Goal: Information Seeking & Learning: Learn about a topic

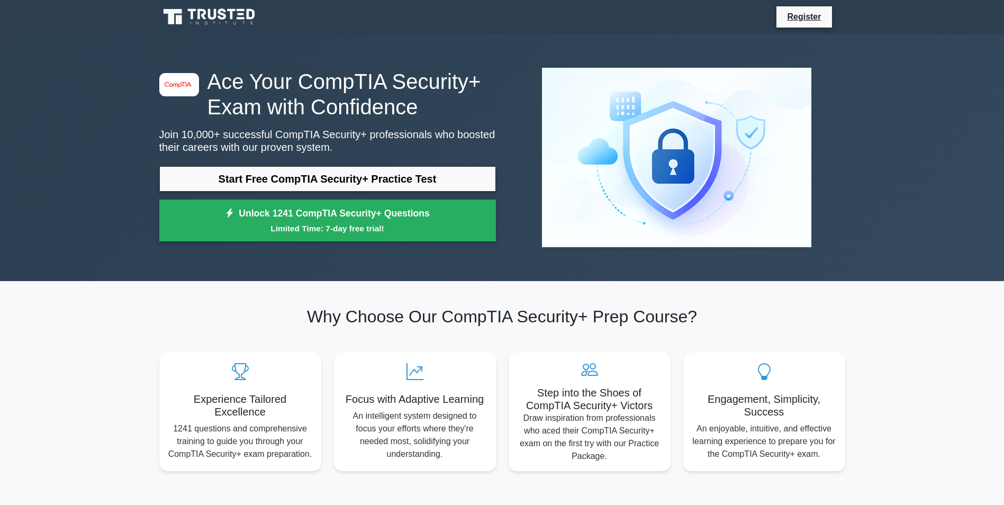
click at [268, 184] on link "Start Free CompTIA Security+ Practice Test" at bounding box center [327, 178] width 337 height 25
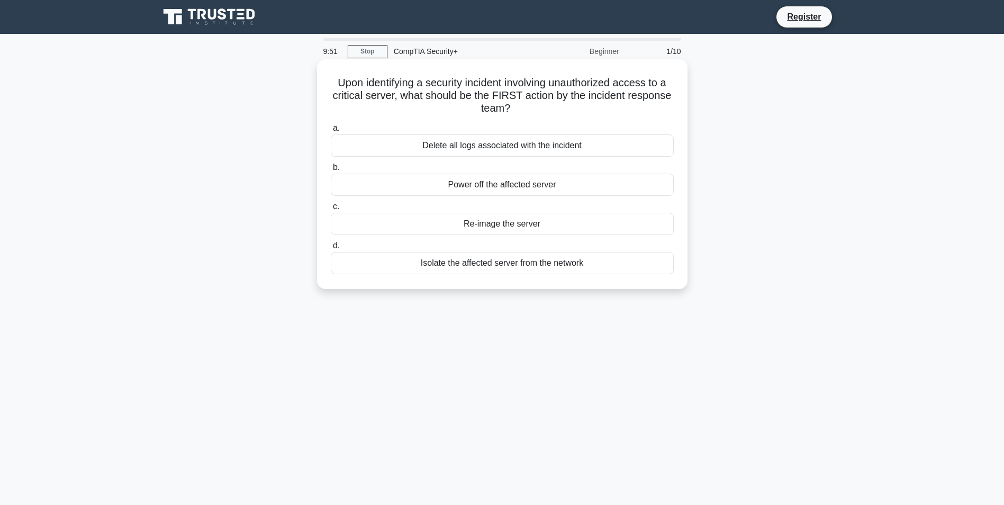
click at [439, 263] on div "Isolate the affected server from the network" at bounding box center [502, 263] width 343 height 22
click at [331, 249] on input "d. Isolate the affected server from the network" at bounding box center [331, 245] width 0 height 7
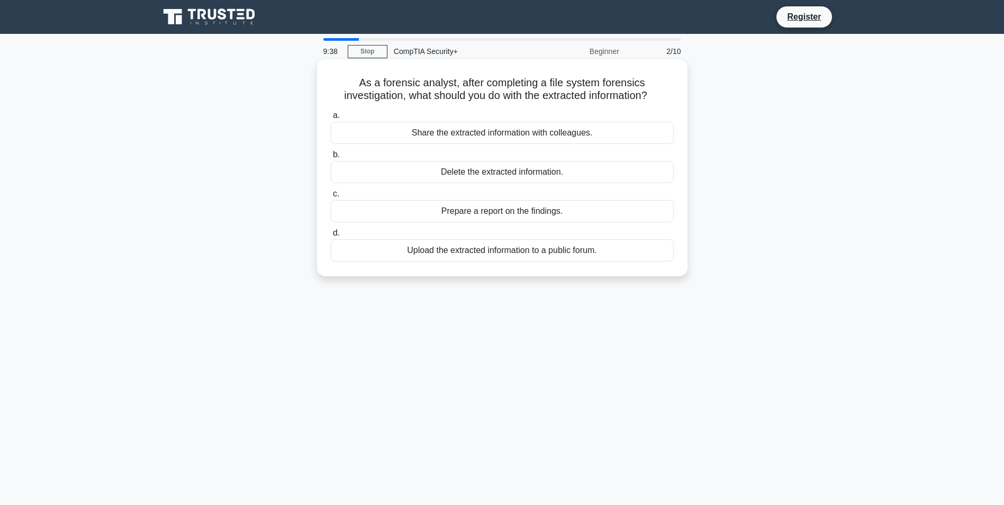
click at [467, 214] on div "Prepare a report on the findings." at bounding box center [502, 211] width 343 height 22
click at [331, 197] on input "c. Prepare a report on the findings." at bounding box center [331, 194] width 0 height 7
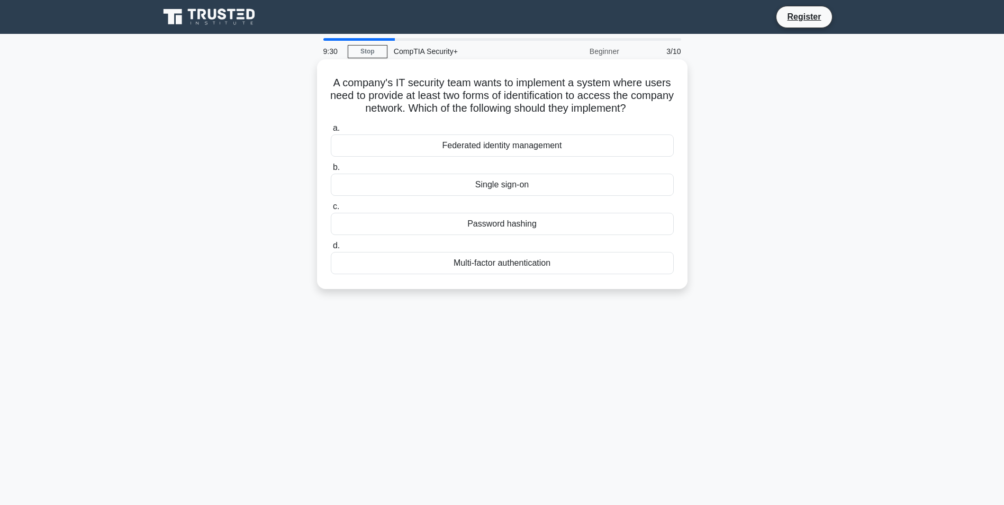
click at [450, 256] on div "Multi-factor authentication" at bounding box center [502, 263] width 343 height 22
click at [331, 249] on input "d. Multi-factor authentication" at bounding box center [331, 245] width 0 height 7
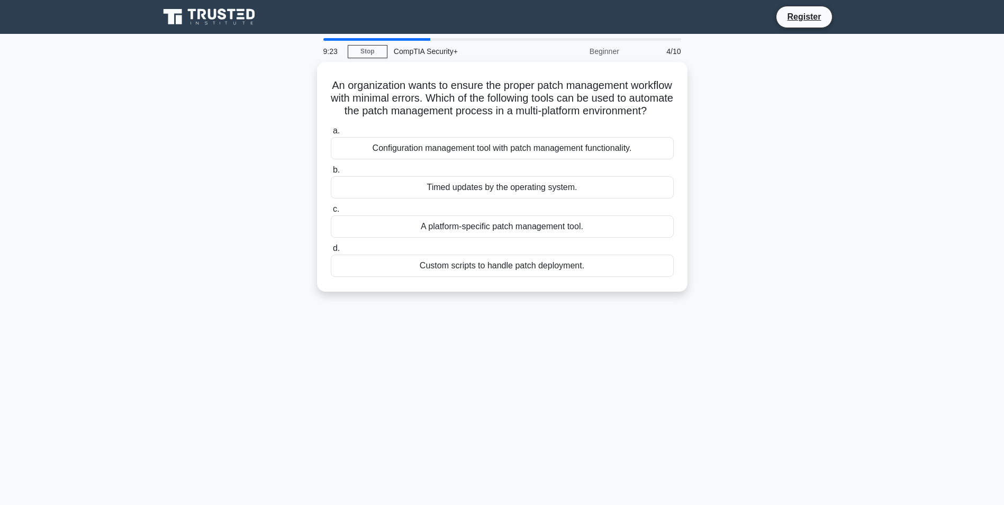
drag, startPoint x: 250, startPoint y: 211, endPoint x: 180, endPoint y: 183, distance: 75.1
click at [180, 183] on div "An organization wants to ensure the proper patch management workflow with minim…" at bounding box center [502, 183] width 699 height 242
drag, startPoint x: 180, startPoint y: 183, endPoint x: 181, endPoint y: 148, distance: 34.9
click at [181, 148] on div "An organization wants to ensure the proper patch management workflow with minim…" at bounding box center [502, 183] width 699 height 242
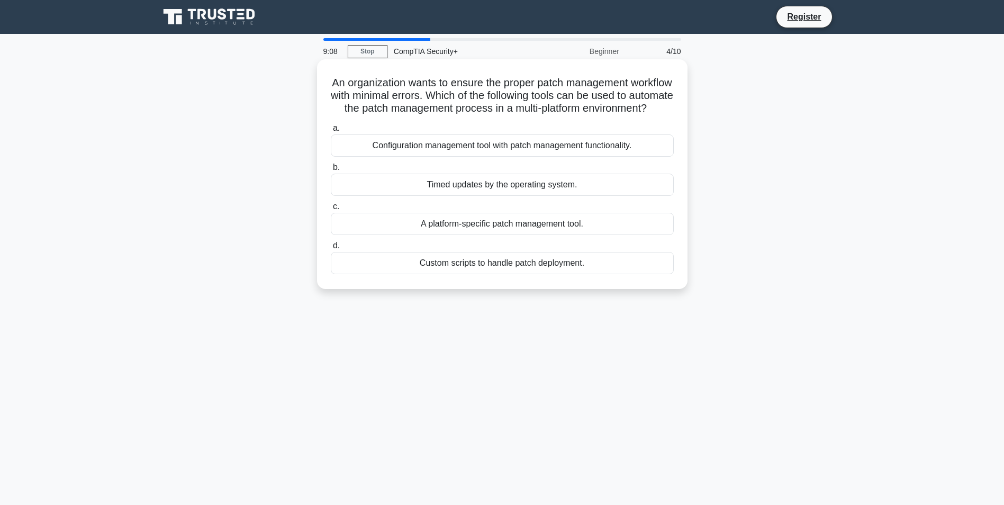
click at [458, 234] on div "A platform-specific patch management tool." at bounding box center [502, 224] width 343 height 22
click at [331, 210] on input "c. A platform-specific patch management tool." at bounding box center [331, 206] width 0 height 7
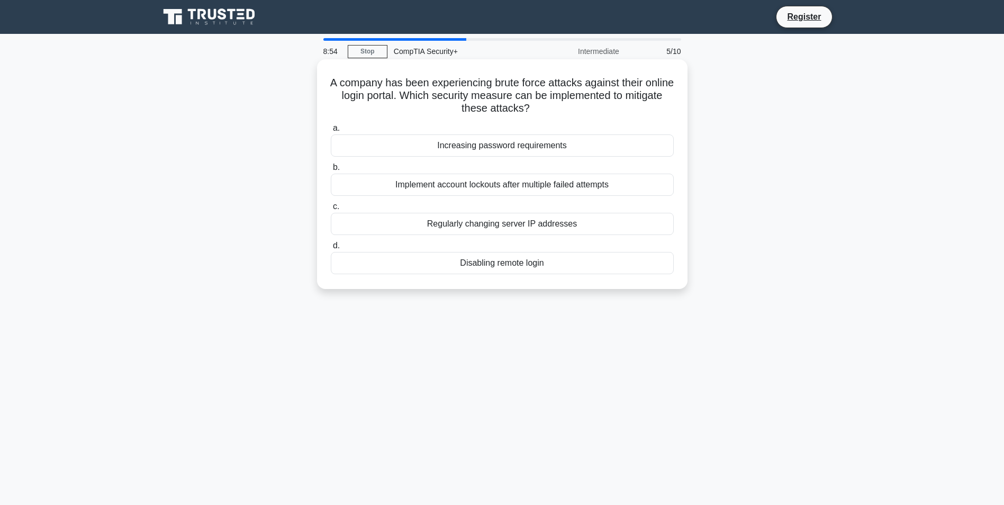
click at [475, 184] on div "Implement account lockouts after multiple failed attempts" at bounding box center [502, 185] width 343 height 22
click at [331, 171] on input "b. Implement account lockouts after multiple failed attempts" at bounding box center [331, 167] width 0 height 7
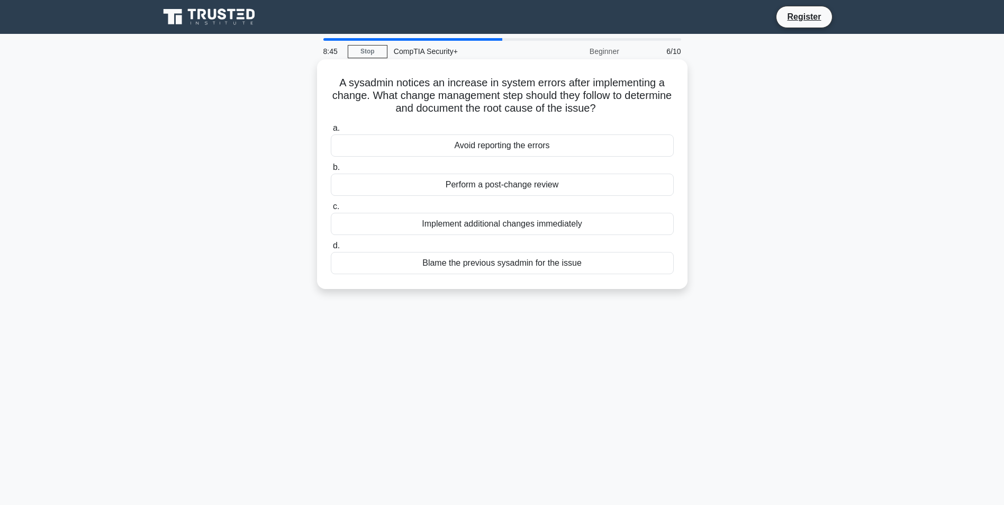
click at [488, 185] on div "Perform a post-change review" at bounding box center [502, 185] width 343 height 22
click at [331, 171] on input "b. Perform a post-change review" at bounding box center [331, 167] width 0 height 7
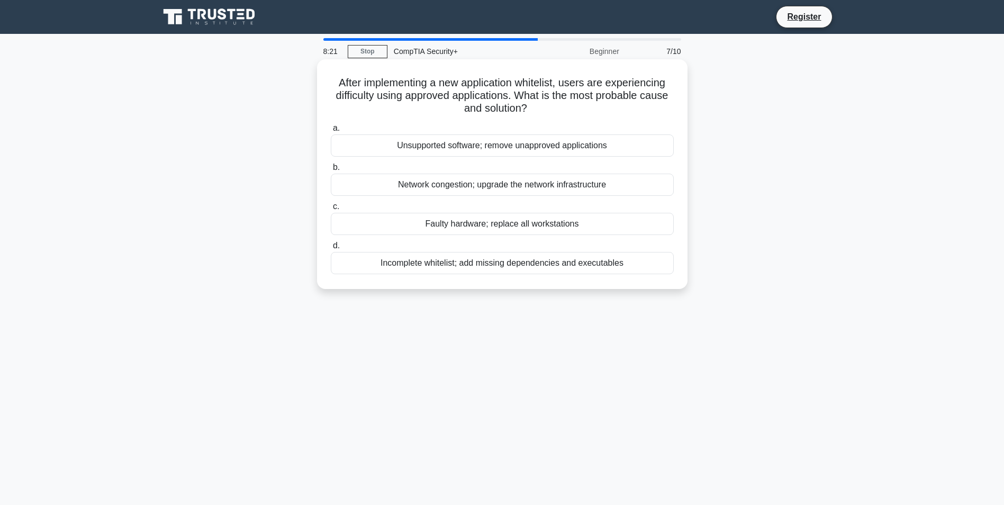
click at [508, 265] on div "Incomplete whitelist; add missing dependencies and executables" at bounding box center [502, 263] width 343 height 22
click at [331, 249] on input "d. Incomplete whitelist; add missing dependencies and executables" at bounding box center [331, 245] width 0 height 7
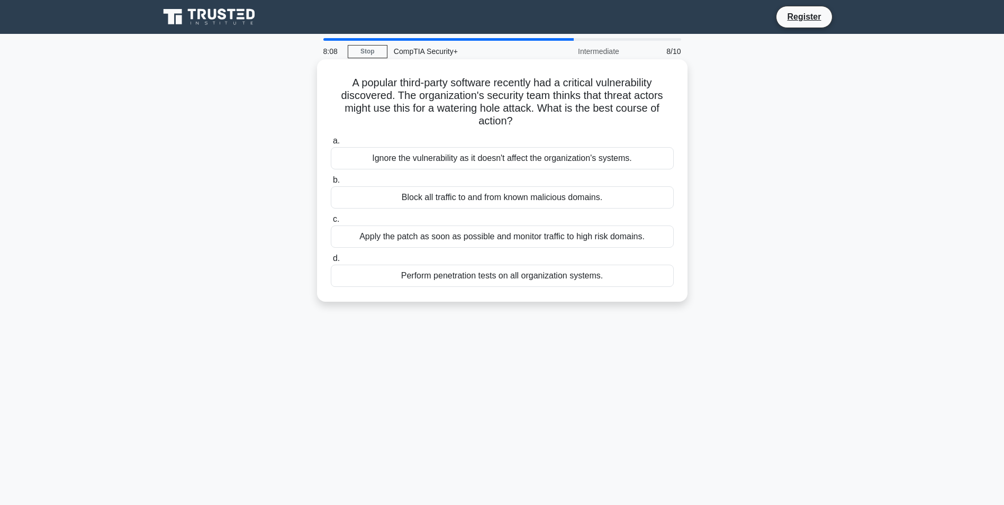
click at [507, 239] on div "Apply the patch as soon as possible and monitor traffic to high risk domains." at bounding box center [502, 236] width 343 height 22
click at [331, 223] on input "c. Apply the patch as soon as possible and monitor traffic to high risk domains." at bounding box center [331, 219] width 0 height 7
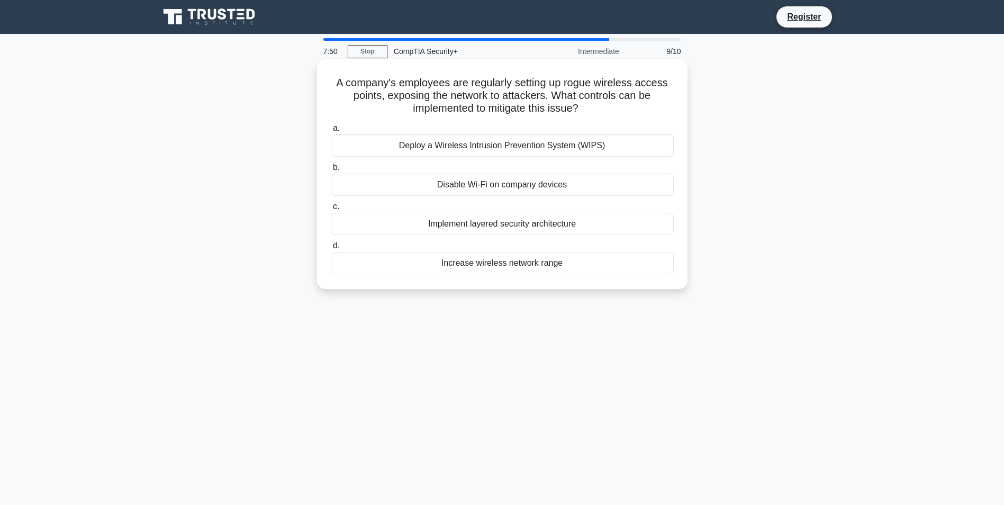
click at [460, 230] on div "Implement layered security architecture" at bounding box center [502, 224] width 343 height 22
click at [331, 210] on input "c. Implement layered security architecture" at bounding box center [331, 206] width 0 height 7
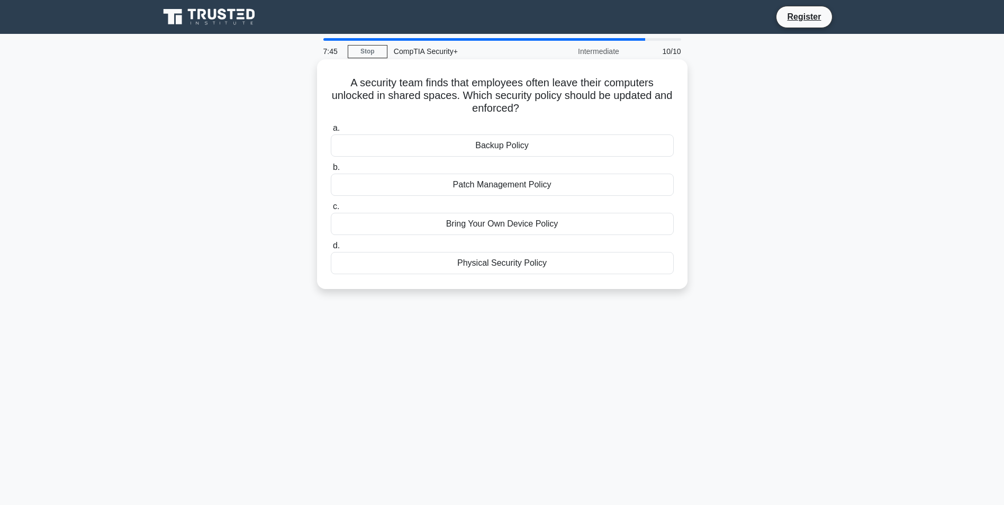
click at [496, 262] on div "Physical Security Policy" at bounding box center [502, 263] width 343 height 22
click at [331, 249] on input "d. Physical Security Policy" at bounding box center [331, 245] width 0 height 7
